Goal: Find specific page/section: Find specific page/section

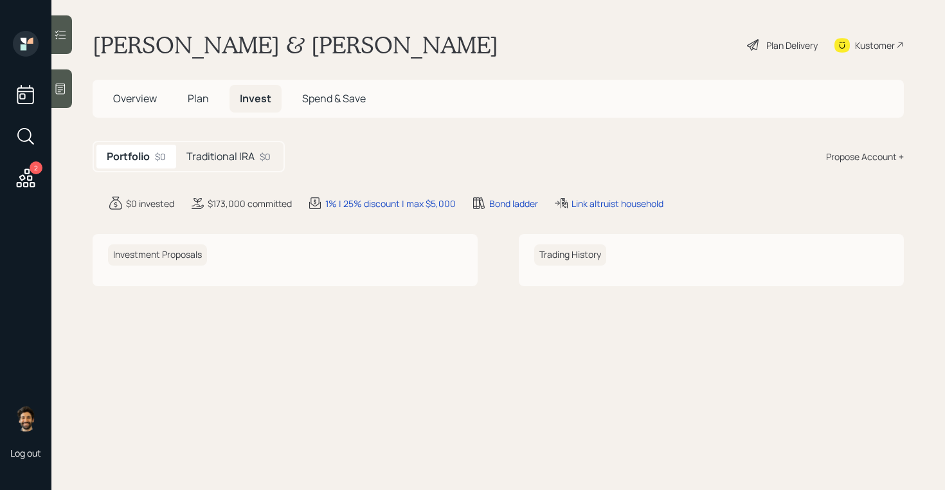
click at [222, 160] on h5 "Traditional IRA" at bounding box center [220, 156] width 68 height 12
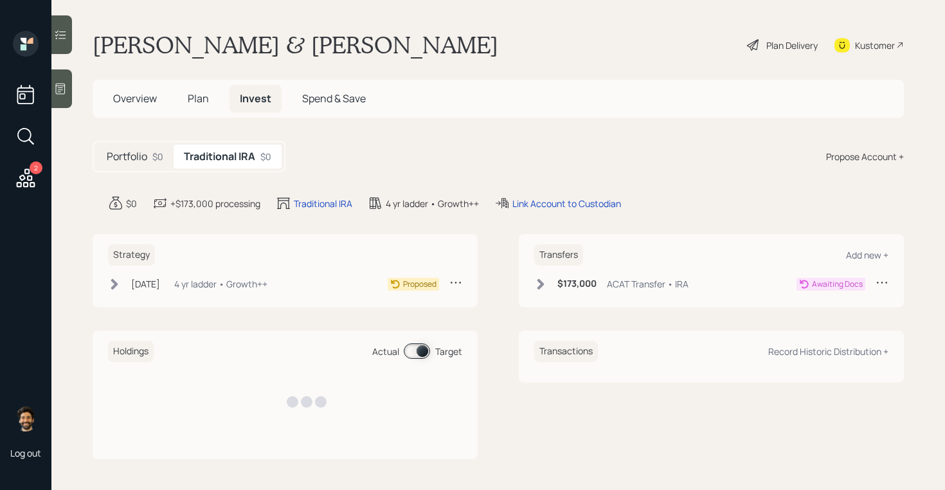
click at [205, 91] on span "Plan" at bounding box center [198, 98] width 21 height 14
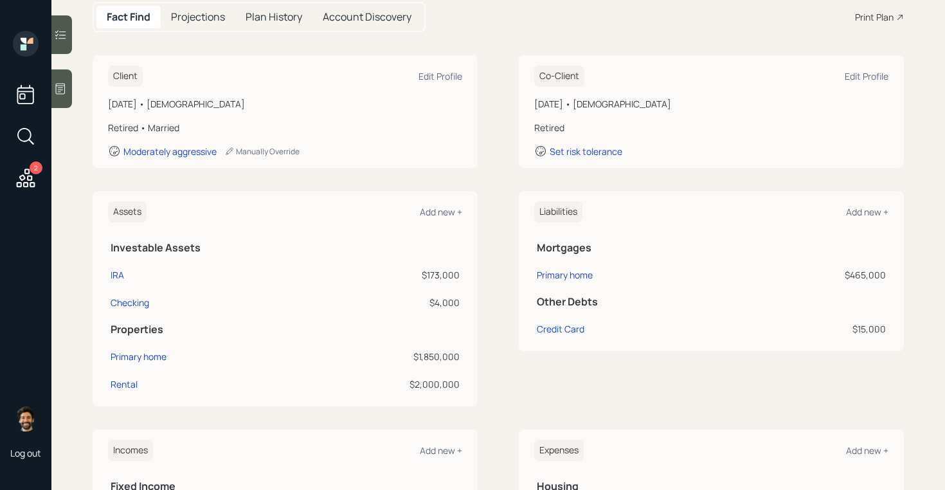
scroll to position [142, 0]
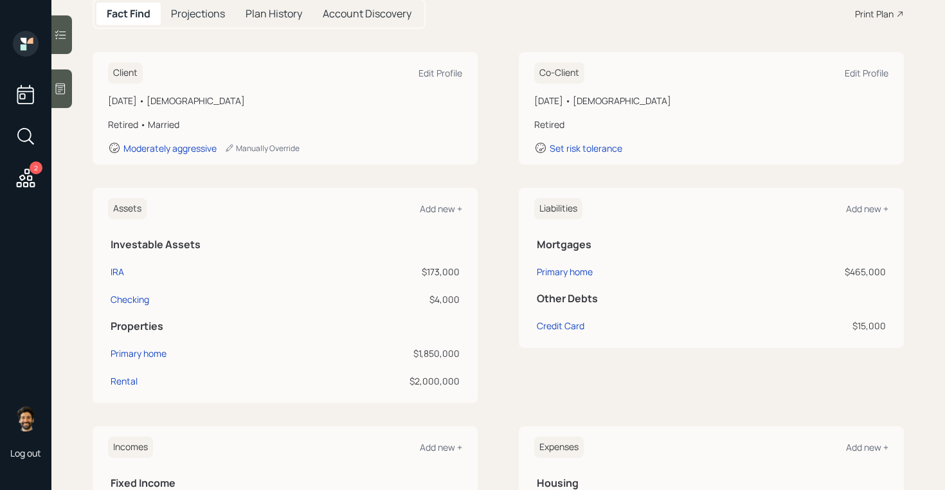
click at [29, 178] on icon at bounding box center [25, 177] width 23 height 23
